Goal: Find specific page/section: Find specific page/section

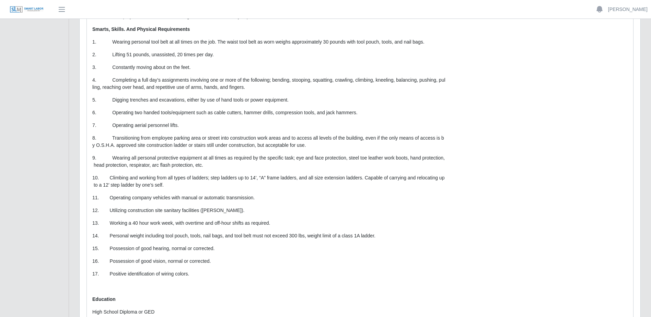
scroll to position [345, 0]
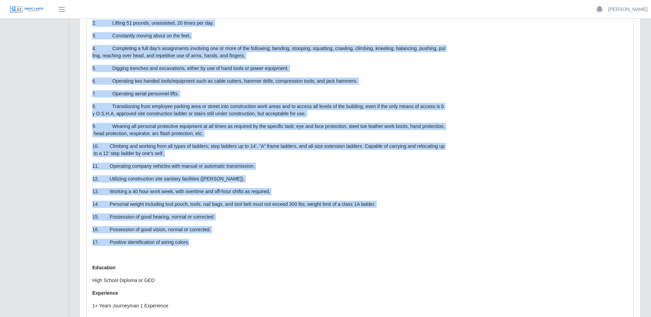
drag, startPoint x: 92, startPoint y: 77, endPoint x: 254, endPoint y: 237, distance: 227.2
click at [254, 138] on div "Description: Who You’ll Work With Industrial/Commercial Superintendents About t…" at bounding box center [269, 66] width 364 height 643
copy p "Loremipsum/Dolorsitam Consecteturadip Elits doe Temporin Utl Etdolorema 8 aliqu…"
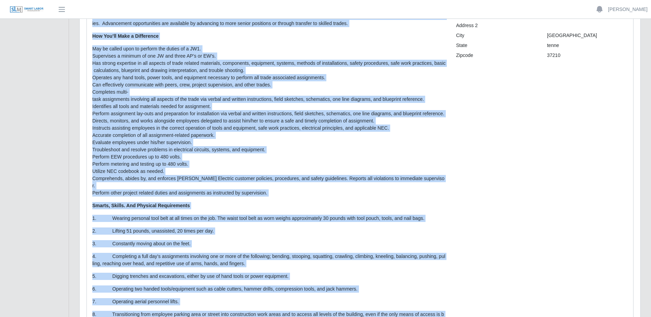
scroll to position [0, 0]
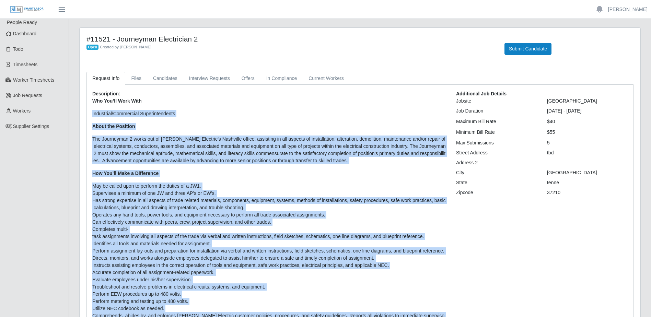
click at [246, 138] on p "The Journeyman 2 works out of [PERSON_NAME] Electric’s Nashville office, assist…" at bounding box center [269, 150] width 354 height 29
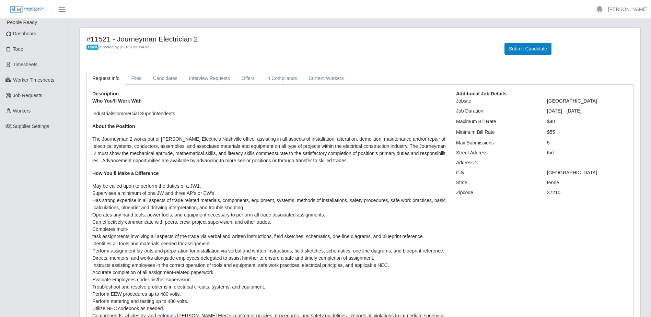
drag, startPoint x: 547, startPoint y: 102, endPoint x: 585, endPoint y: 100, distance: 38.1
click at [324, 100] on div "[GEOGRAPHIC_DATA]" at bounding box center [587, 100] width 91 height 7
drag, startPoint x: 585, startPoint y: 100, endPoint x: 568, endPoint y: 100, distance: 16.5
copy div "[GEOGRAPHIC_DATA]"
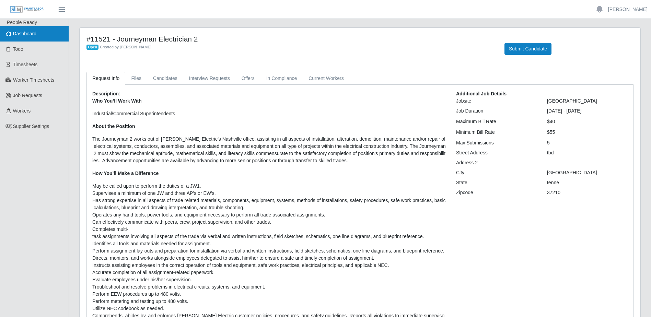
click at [25, 34] on span "Dashboard" at bounding box center [25, 33] width 24 height 5
